Goal: Find contact information: Find contact information

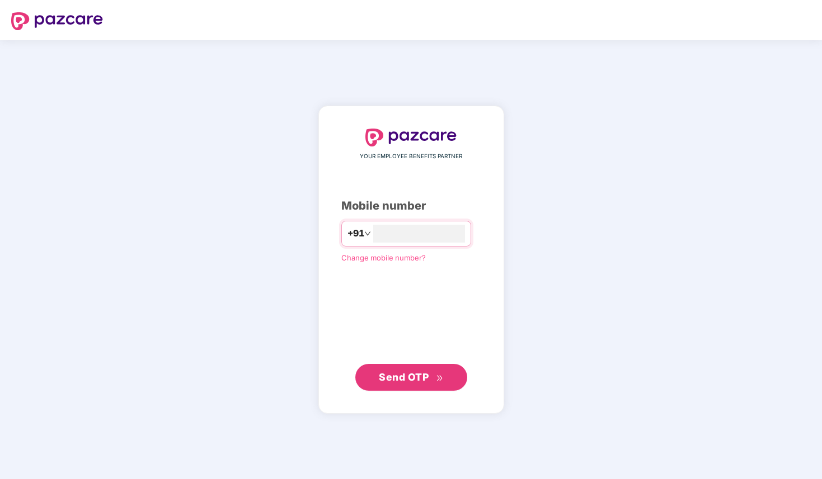
type input "**********"
click at [410, 383] on span "Send OTP" at bounding box center [411, 377] width 64 height 16
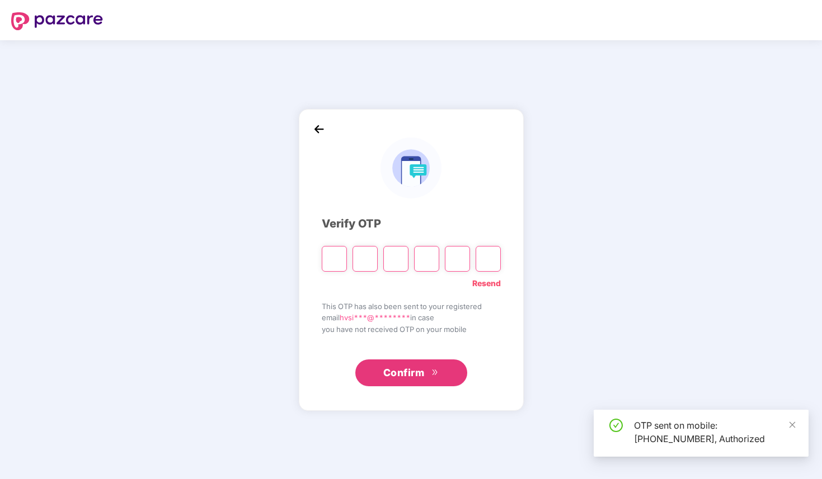
click at [333, 261] on input "Please enter verification code. Digit 1" at bounding box center [334, 259] width 25 height 26
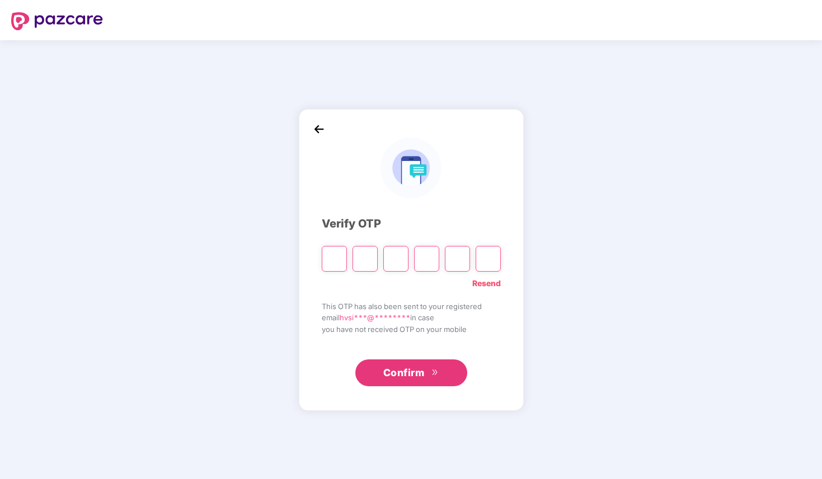
type input "*"
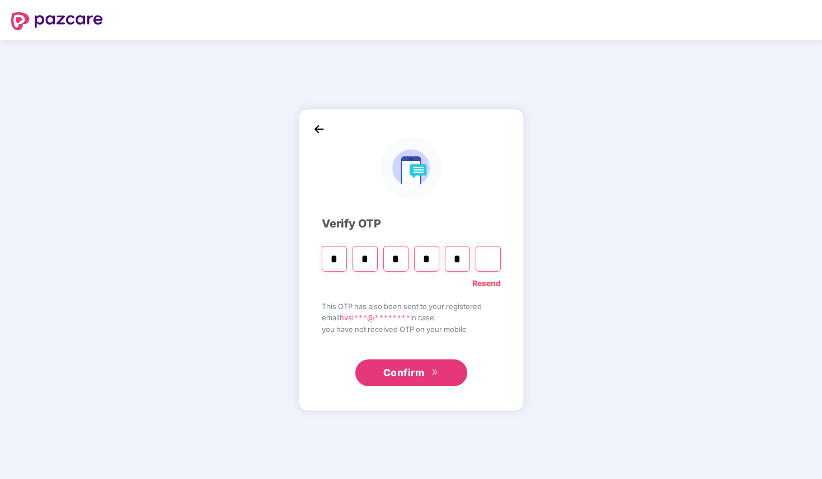
type input "*"
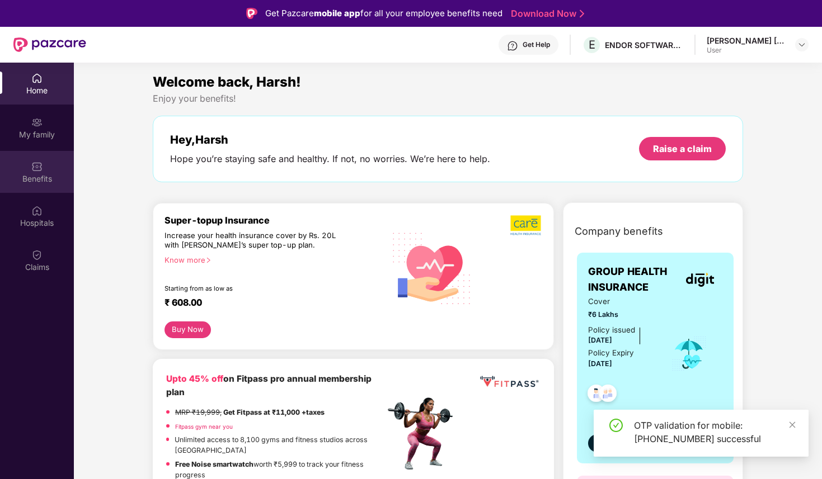
click at [36, 182] on div "Benefits" at bounding box center [37, 178] width 74 height 11
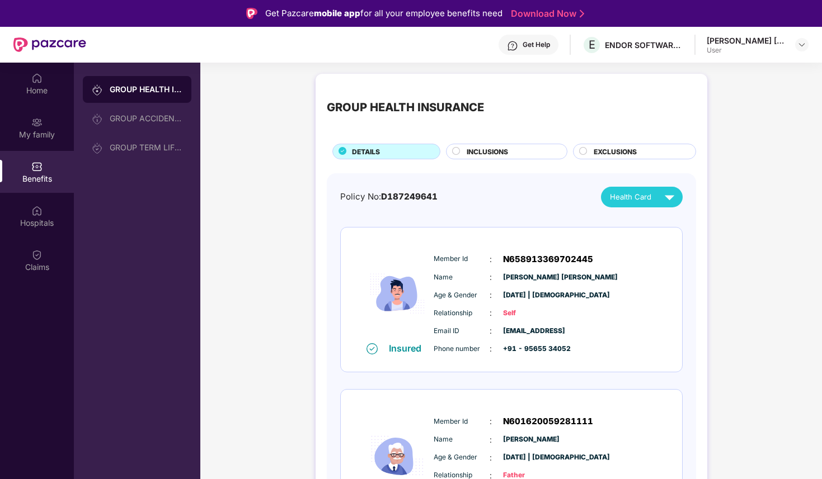
click at [740, 38] on div "[PERSON_NAME] [PERSON_NAME]" at bounding box center [746, 40] width 78 height 11
click at [744, 54] on div "Get Help E ENDOR SOFTWARE PRIVATE LIMITED [PERSON_NAME] [PERSON_NAME] User" at bounding box center [447, 45] width 722 height 36
click at [796, 45] on div at bounding box center [801, 44] width 13 height 13
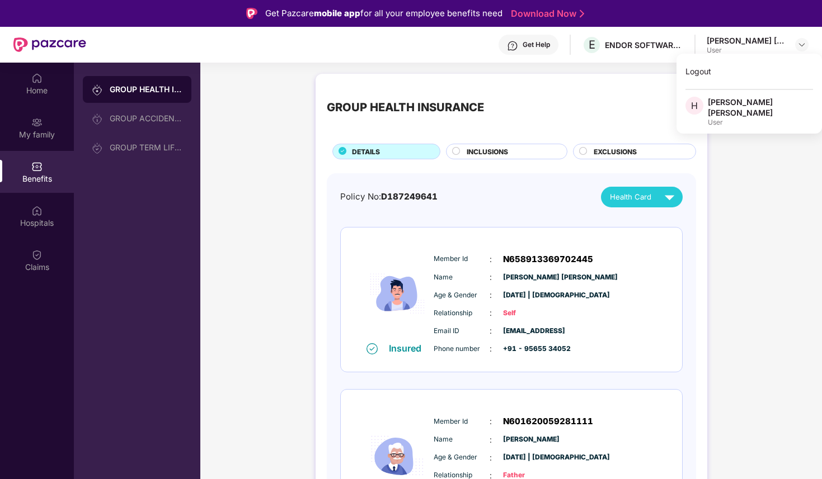
click at [529, 41] on div "Get Help" at bounding box center [536, 44] width 27 height 9
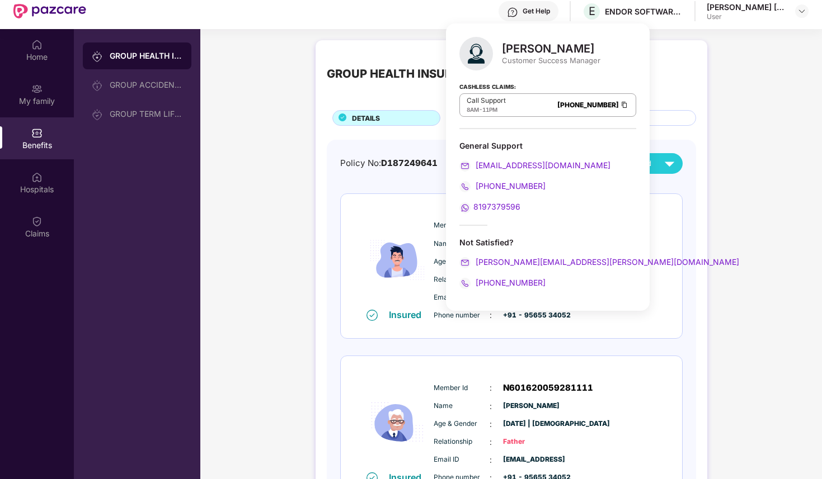
scroll to position [42, 0]
